Goal: Task Accomplishment & Management: Complete application form

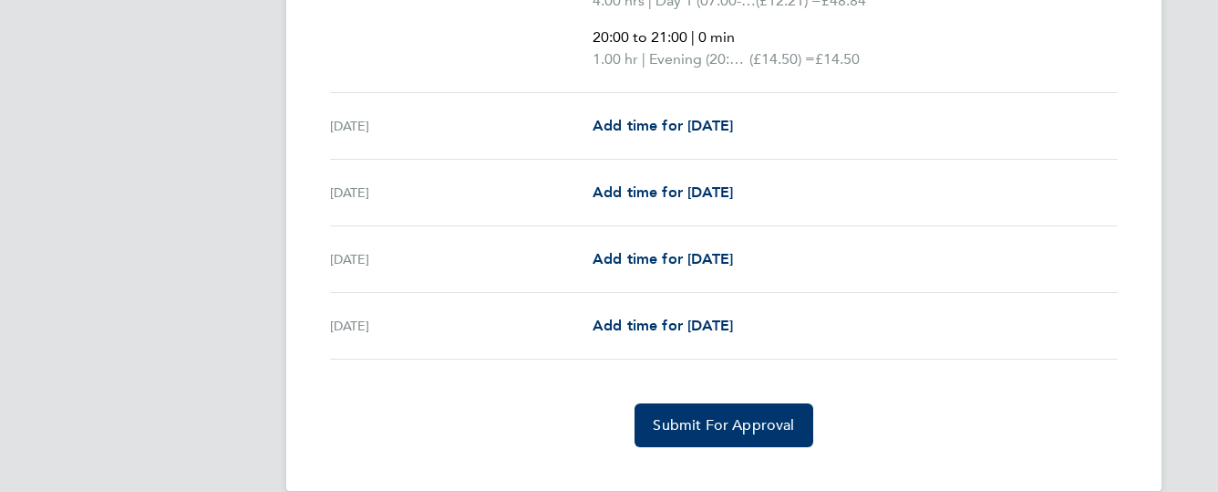
scroll to position [876, 0]
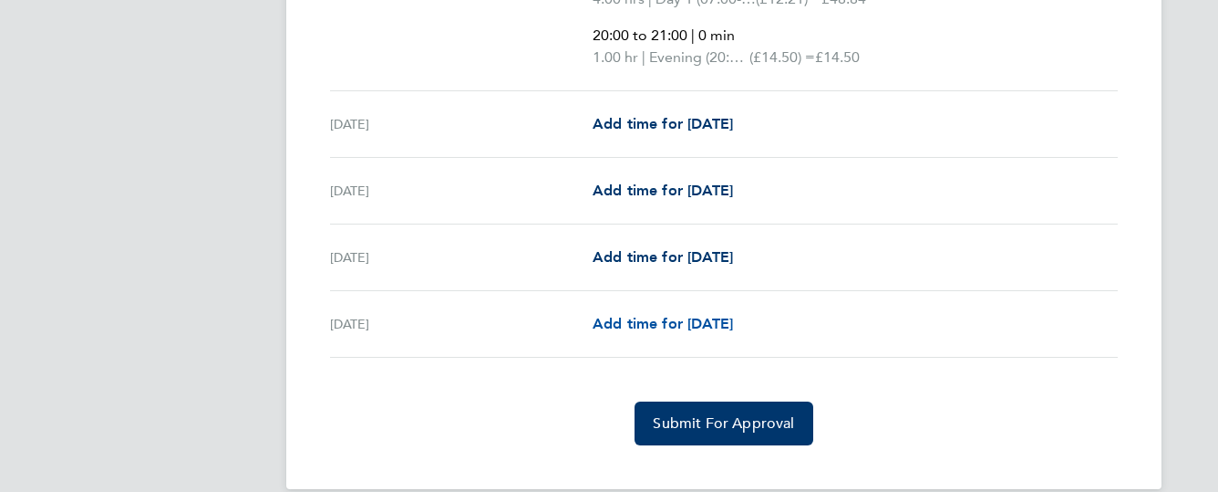
click at [689, 323] on span "Add time for [DATE]" at bounding box center [663, 323] width 140 height 17
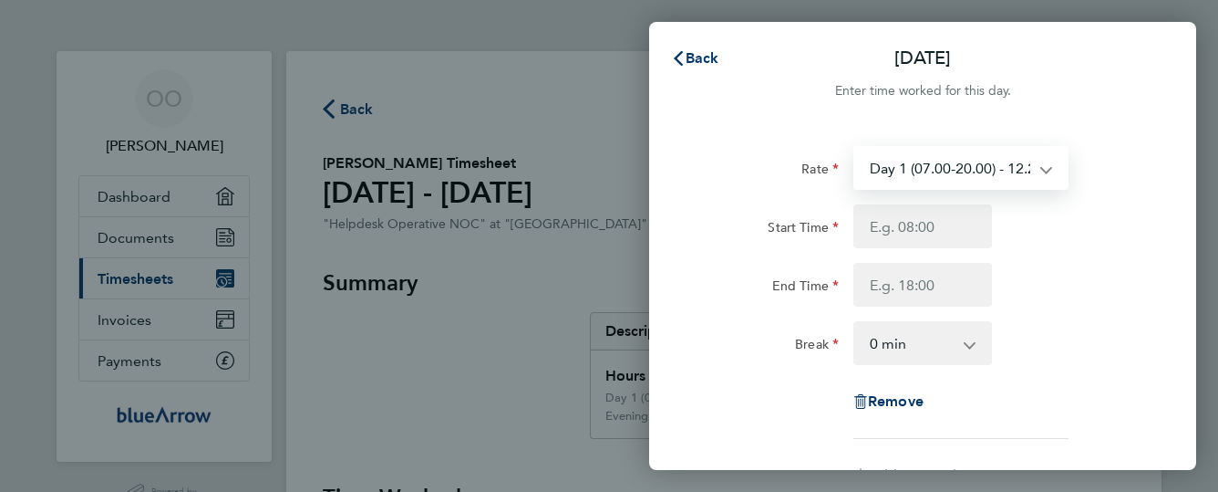
click at [959, 175] on select "Day 1 (07.00-20.00) - 12.21 Bank Holiday - 24.42 Evening (20:00 - 22:00) - 14.5…" at bounding box center [950, 168] width 190 height 40
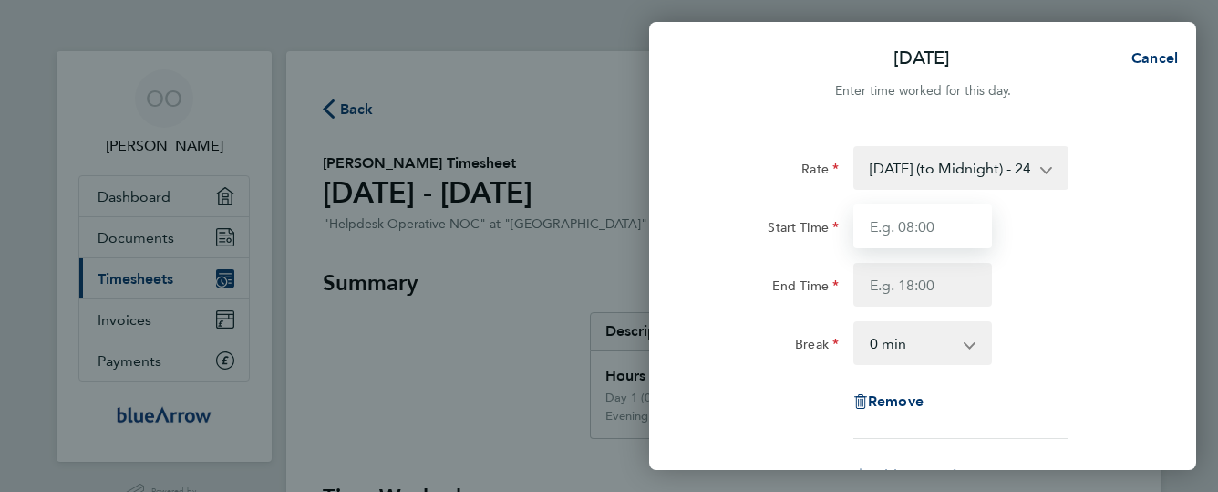
click at [907, 222] on input "Start Time" at bounding box center [923, 226] width 139 height 44
type input "08:00"
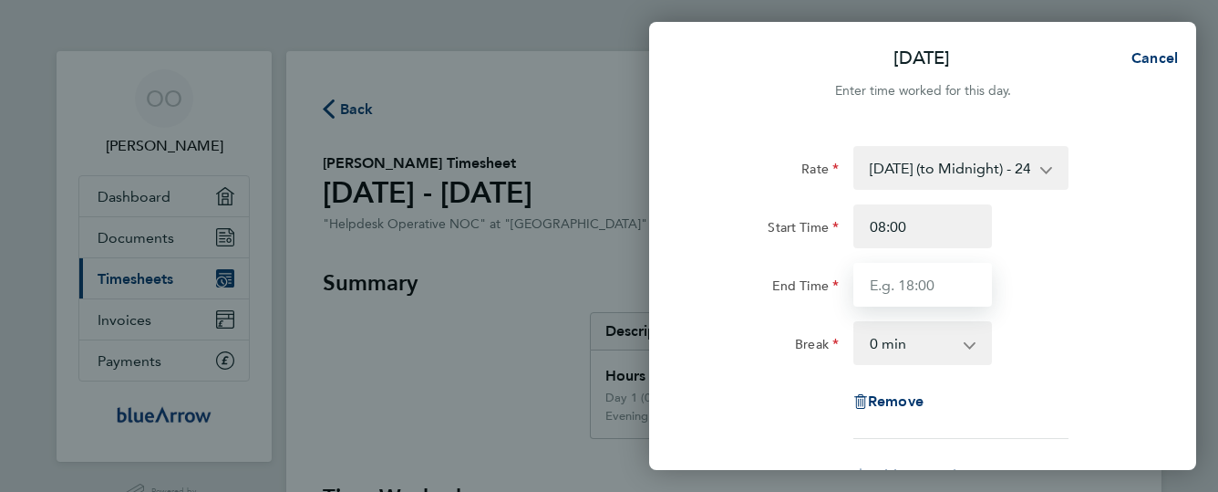
click at [906, 274] on input "End Time" at bounding box center [923, 285] width 139 height 44
type input "18:00"
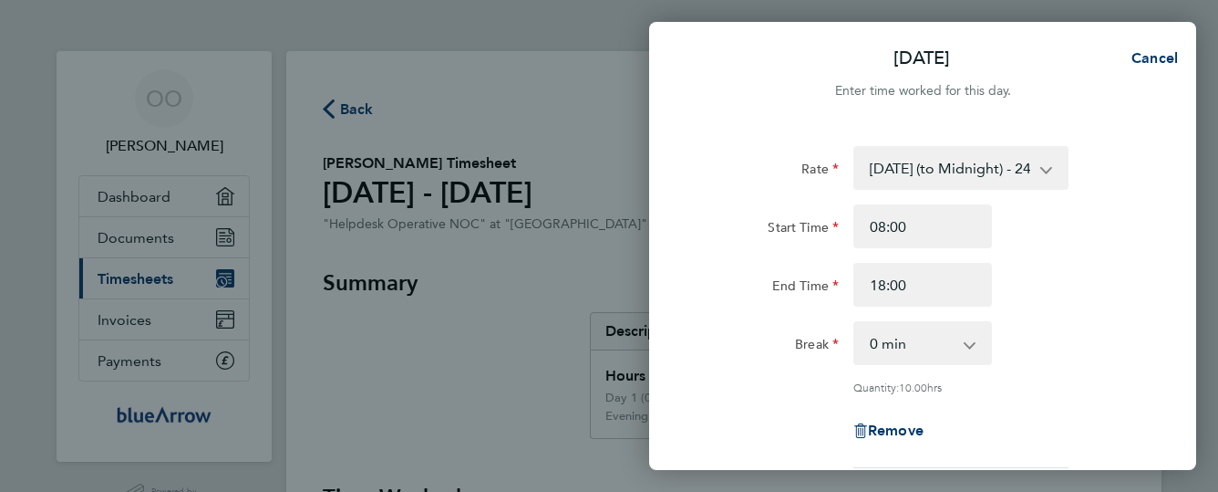
click at [1078, 329] on div "Break 0 min 15 min 30 min 45 min 60 min 75 min 90 min" at bounding box center [923, 343] width 460 height 44
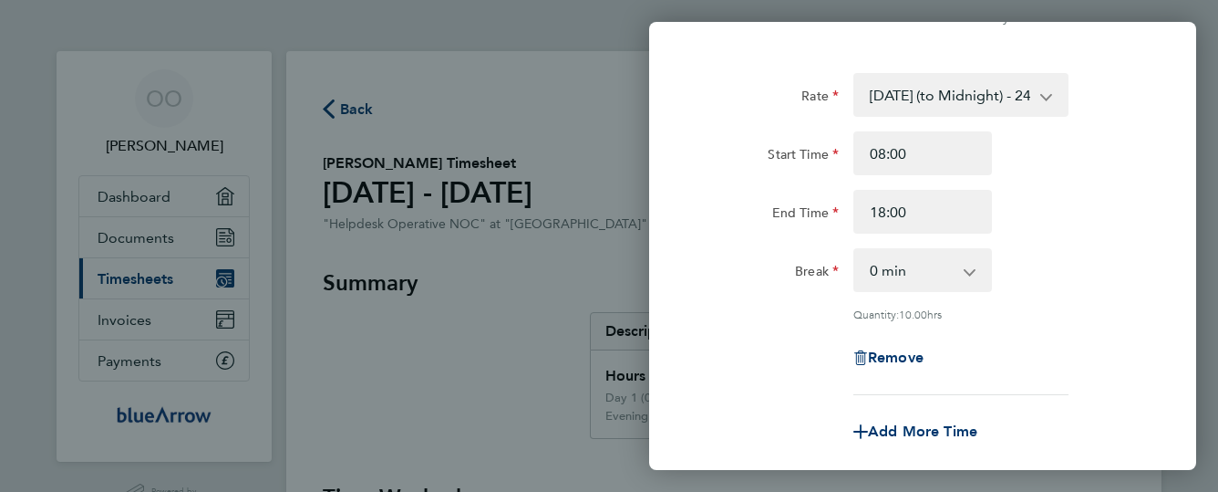
scroll to position [109, 0]
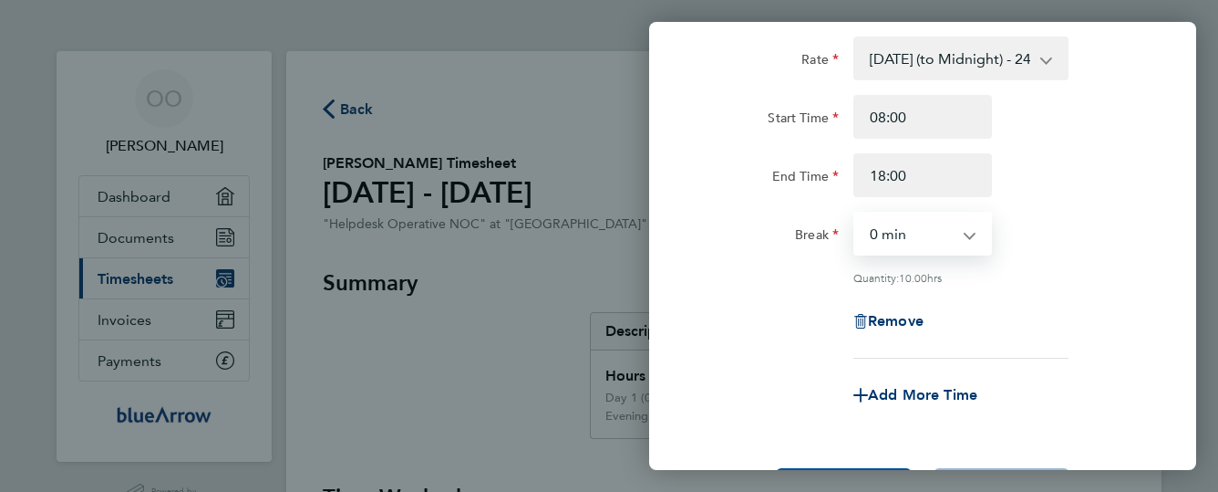
click at [950, 240] on select "0 min 15 min 30 min 45 min 60 min 75 min 90 min" at bounding box center [911, 233] width 113 height 40
select select "60"
click at [855, 213] on select "0 min 15 min 30 min 45 min 60 min 75 min 90 min" at bounding box center [911, 233] width 113 height 40
click at [1064, 285] on div "Rate [DATE] (to Midnight) - 24.42 Bank Holiday - 24.42 Day 1 (07.00-20.00) - 12…" at bounding box center [922, 197] width 445 height 322
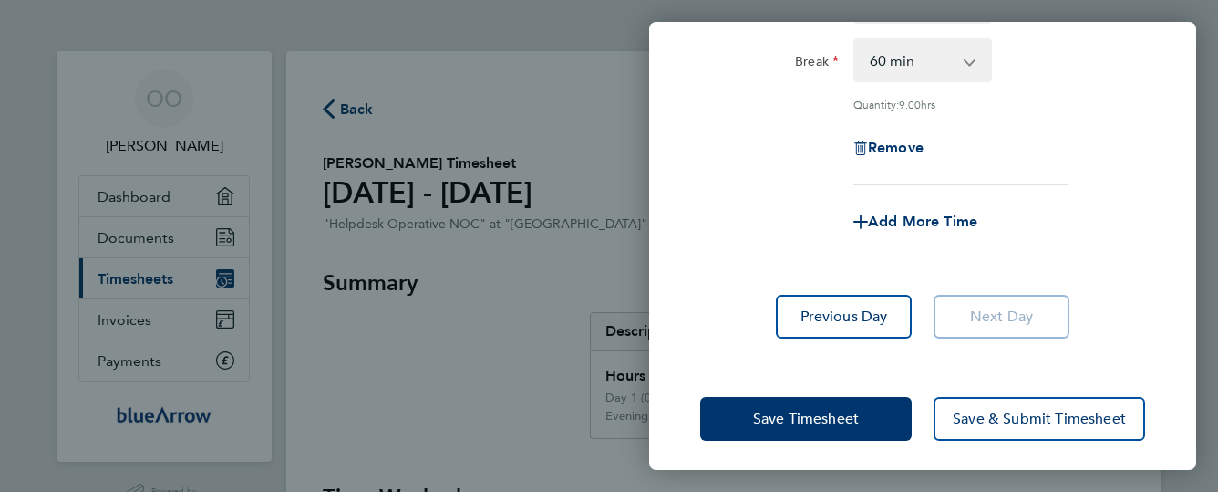
scroll to position [288, 0]
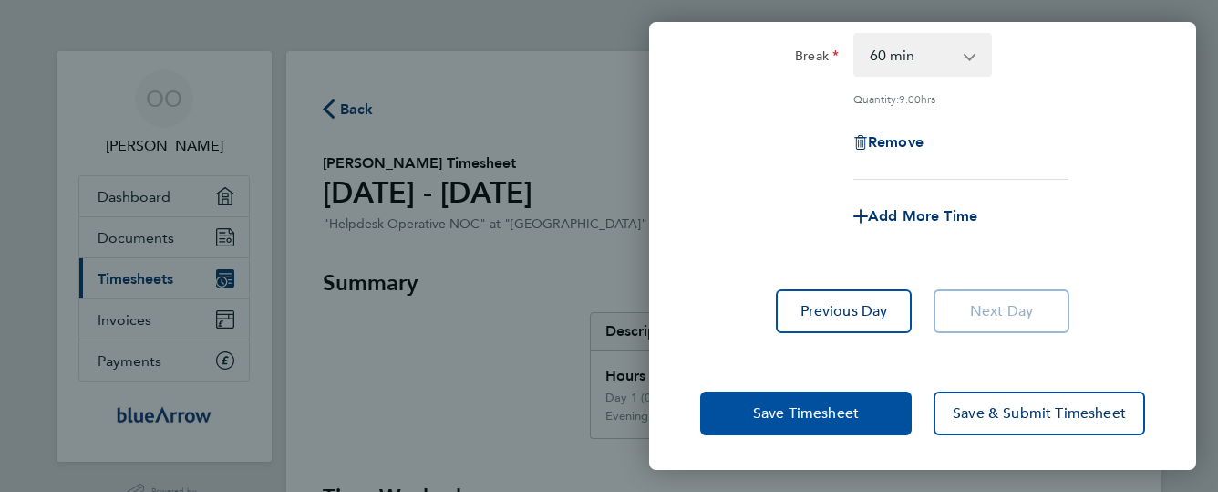
click at [832, 404] on span "Save Timesheet" at bounding box center [806, 413] width 106 height 18
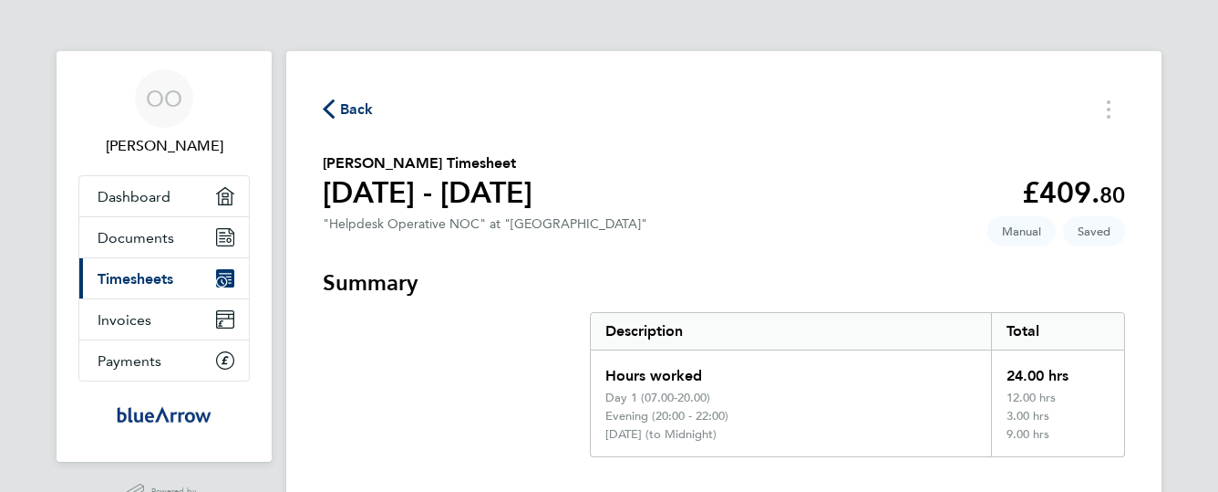
click at [873, 175] on section "[PERSON_NAME] Timesheet [DATE] - [DATE] £409. 80 "Helpdesk Operative NOC" at "N…" at bounding box center [724, 195] width 803 height 87
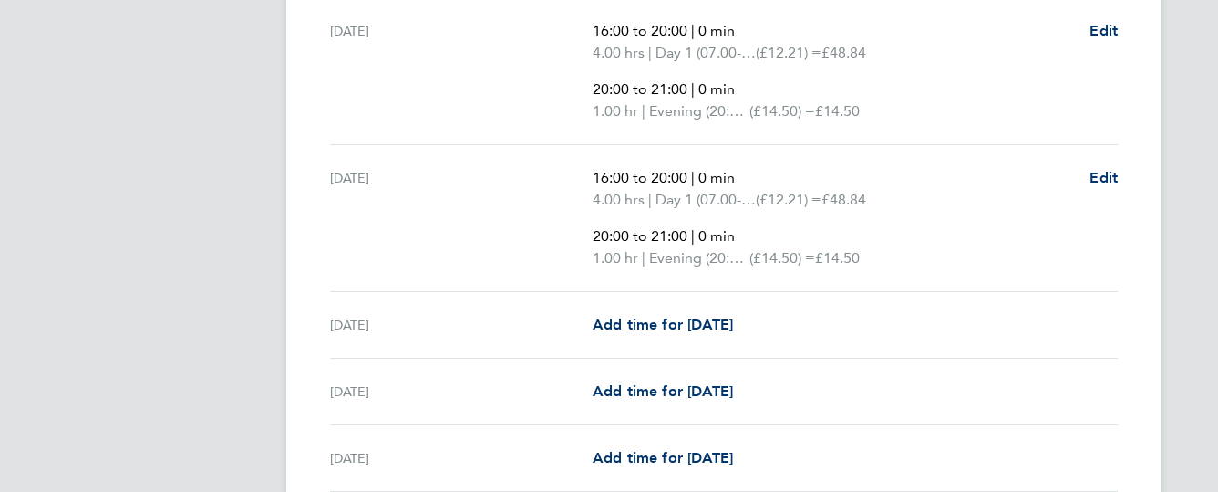
scroll to position [730, 0]
